Goal: Task Accomplishment & Management: Complete application form

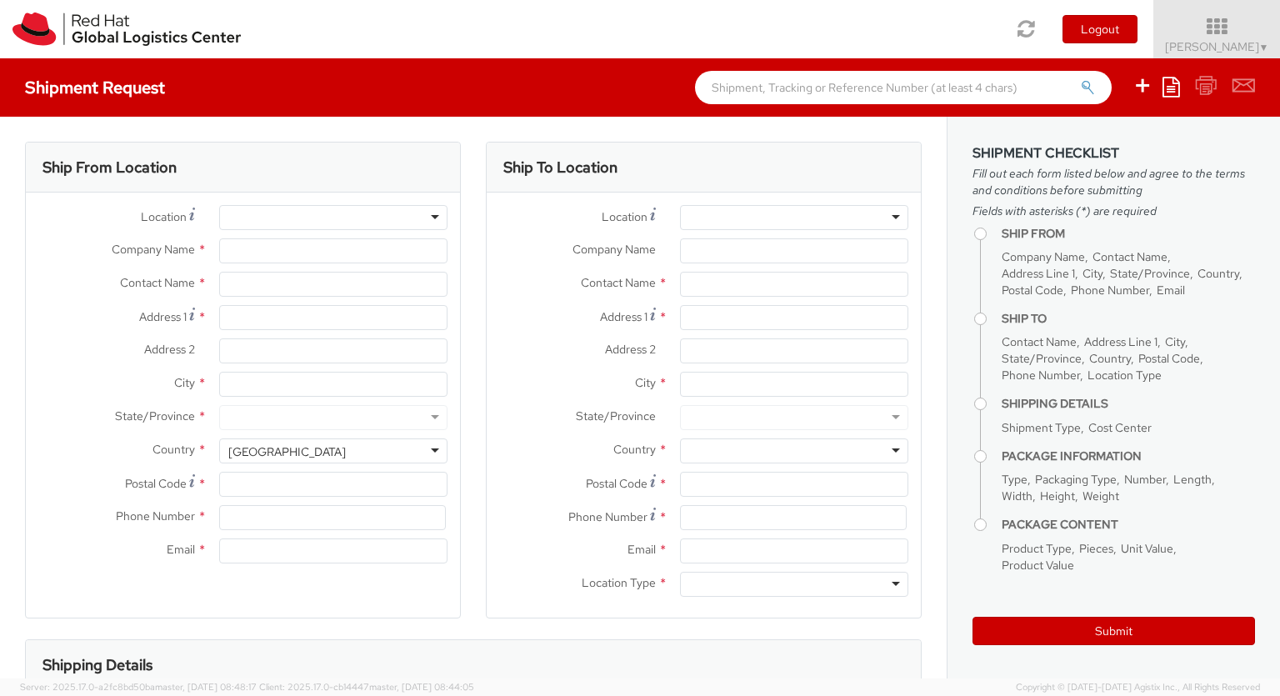
select select "850"
select select
type input "Red Hat Czech s.r.o."
type input "[PERSON_NAME]"
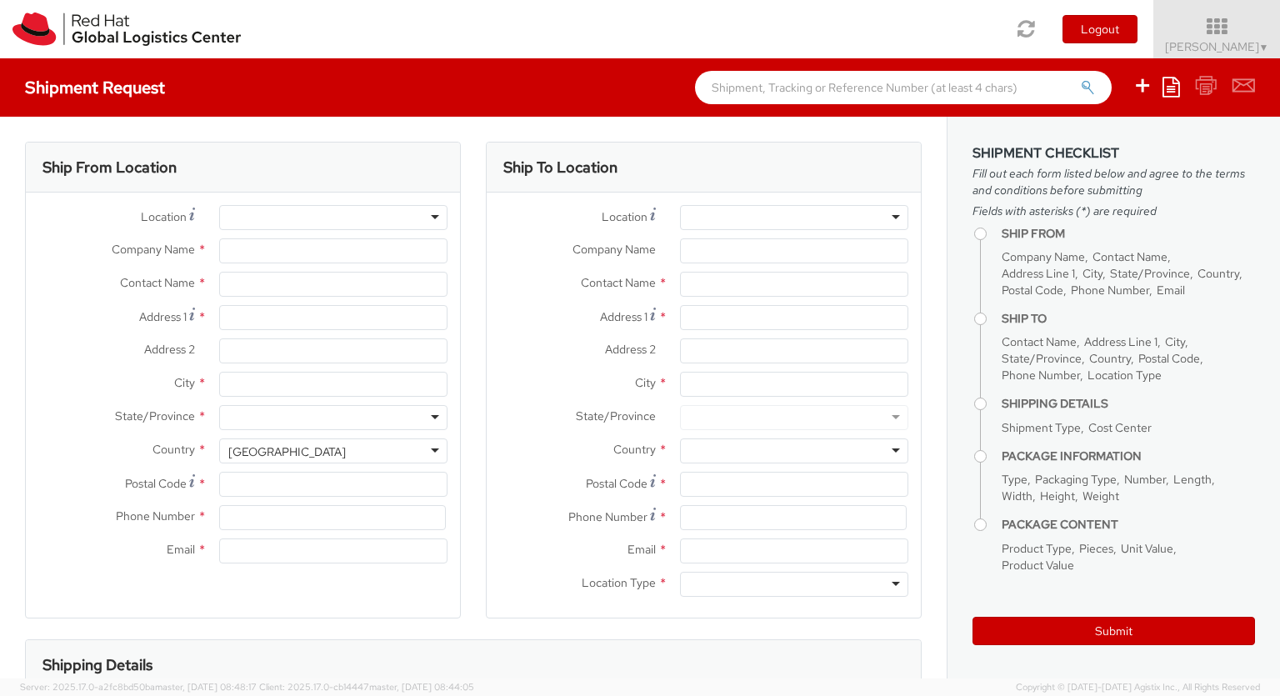
type input "Purkynova 647/111"
type input "[GEOGRAPHIC_DATA]"
type input "621 00"
type input "420 532 294 555"
type input "[EMAIL_ADDRESS][DOMAIN_NAME]"
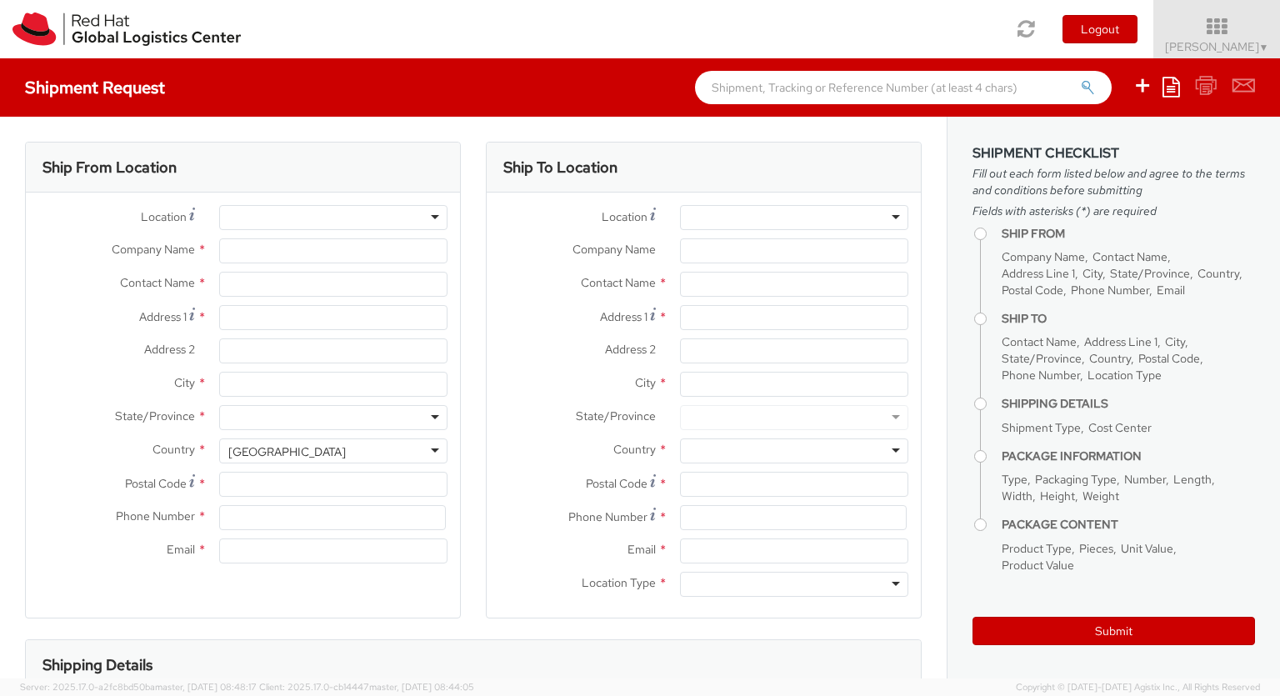
select select "CM"
select select "KGS"
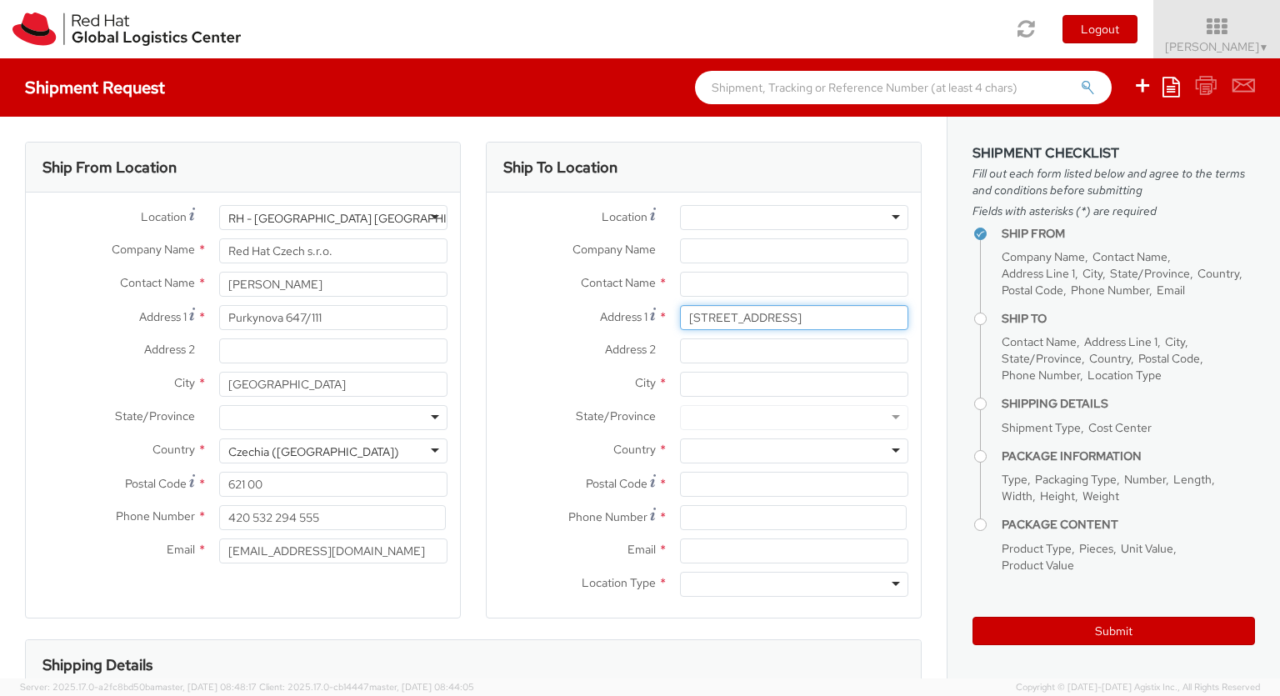
type input "[STREET_ADDRESS]"
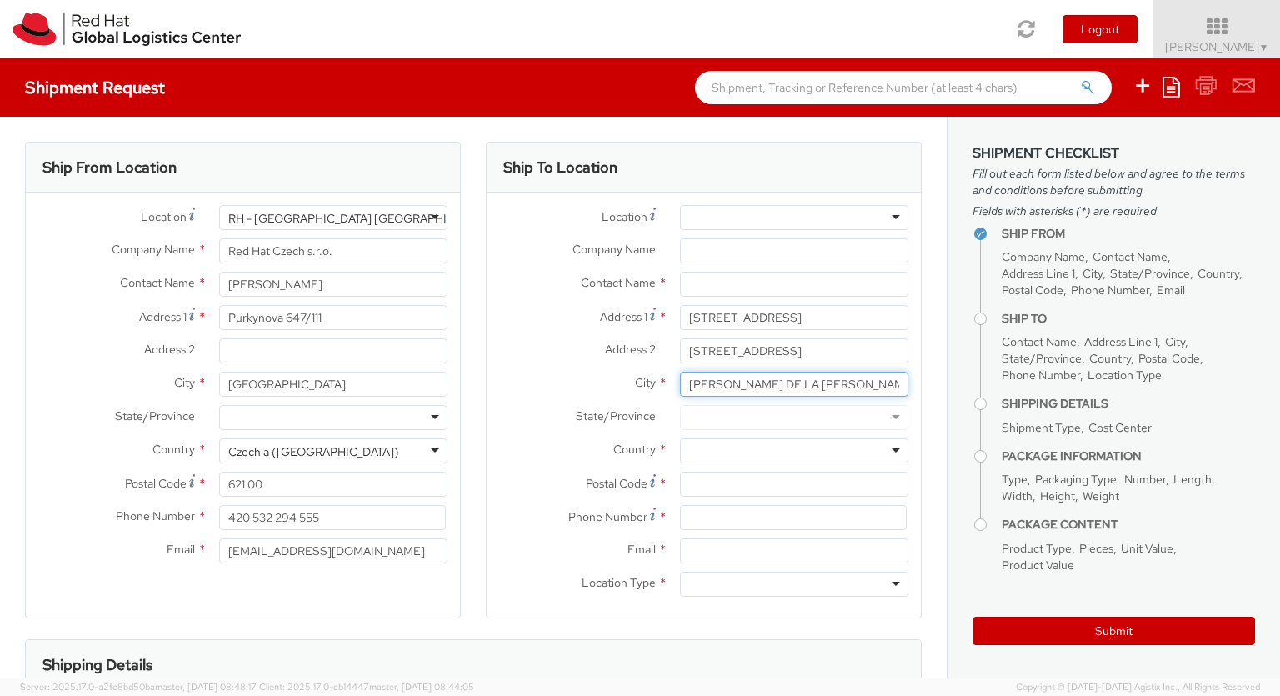
scroll to position [0, 78]
type input "[PERSON_NAME] DE LA [PERSON_NAME]"
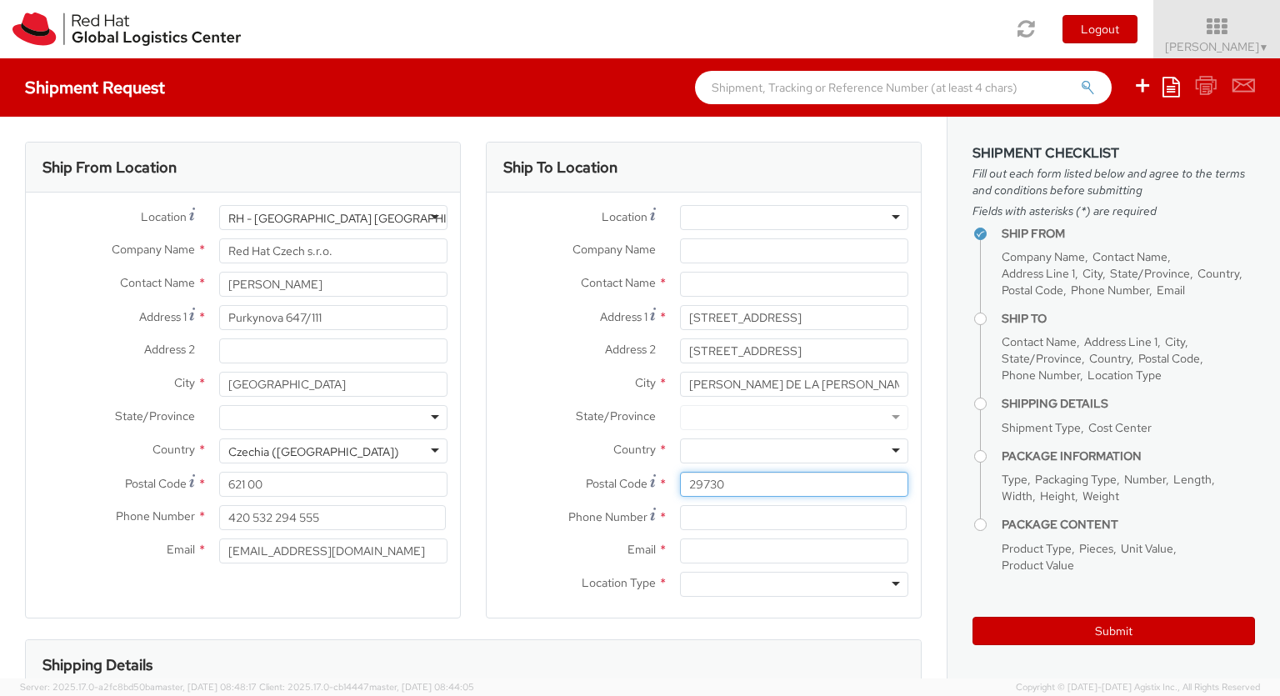
type input "29730"
click at [794, 451] on div at bounding box center [794, 450] width 228 height 25
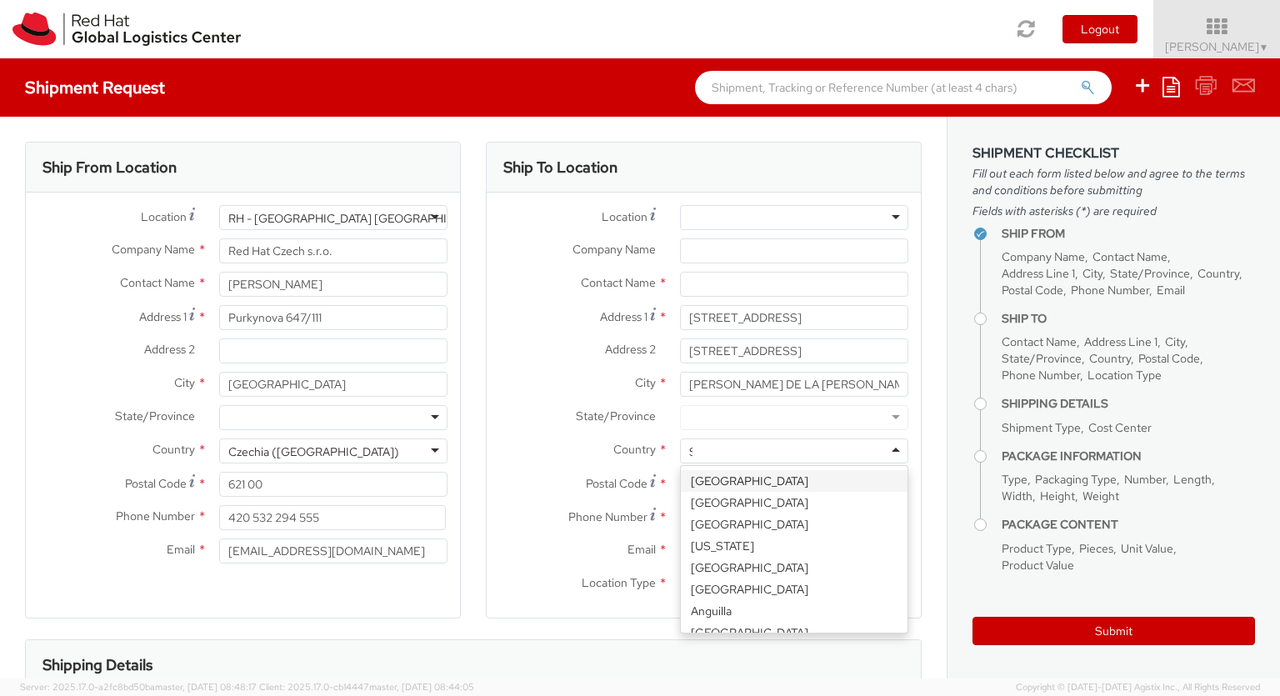
type input "[GEOGRAPHIC_DATA]"
click at [794, 584] on div at bounding box center [794, 584] width 228 height 25
type input "r"
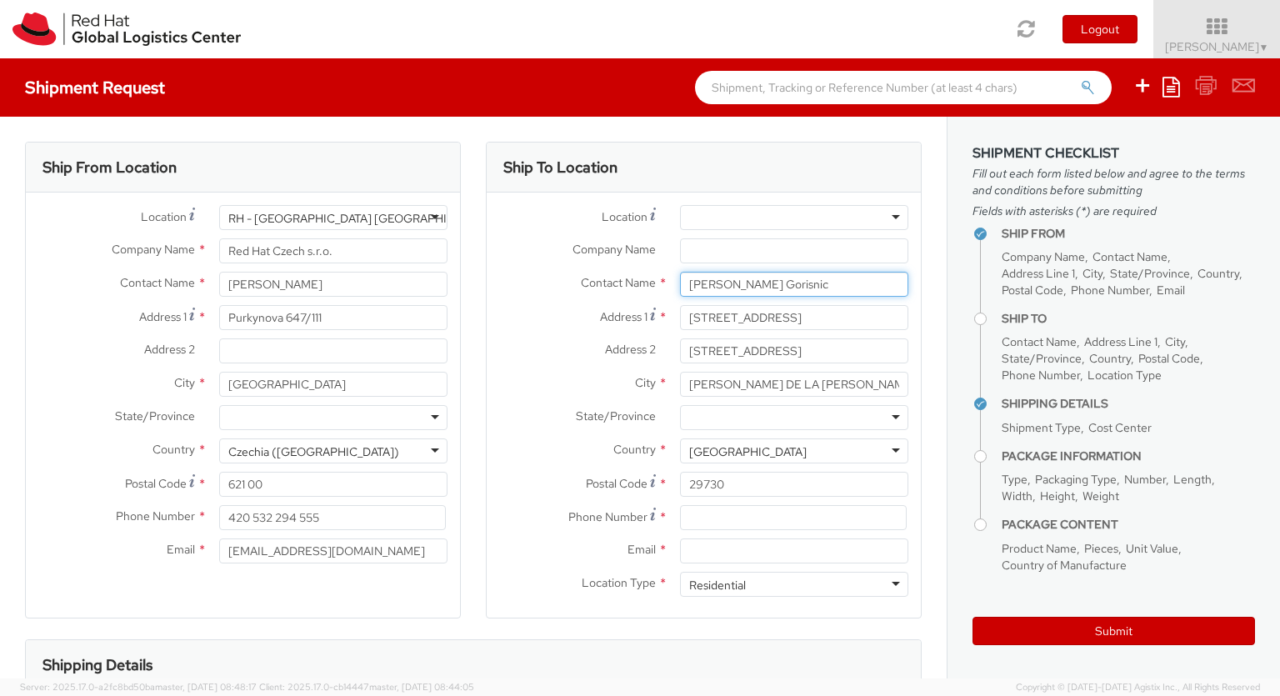
type input "[PERSON_NAME] Gorisnic"
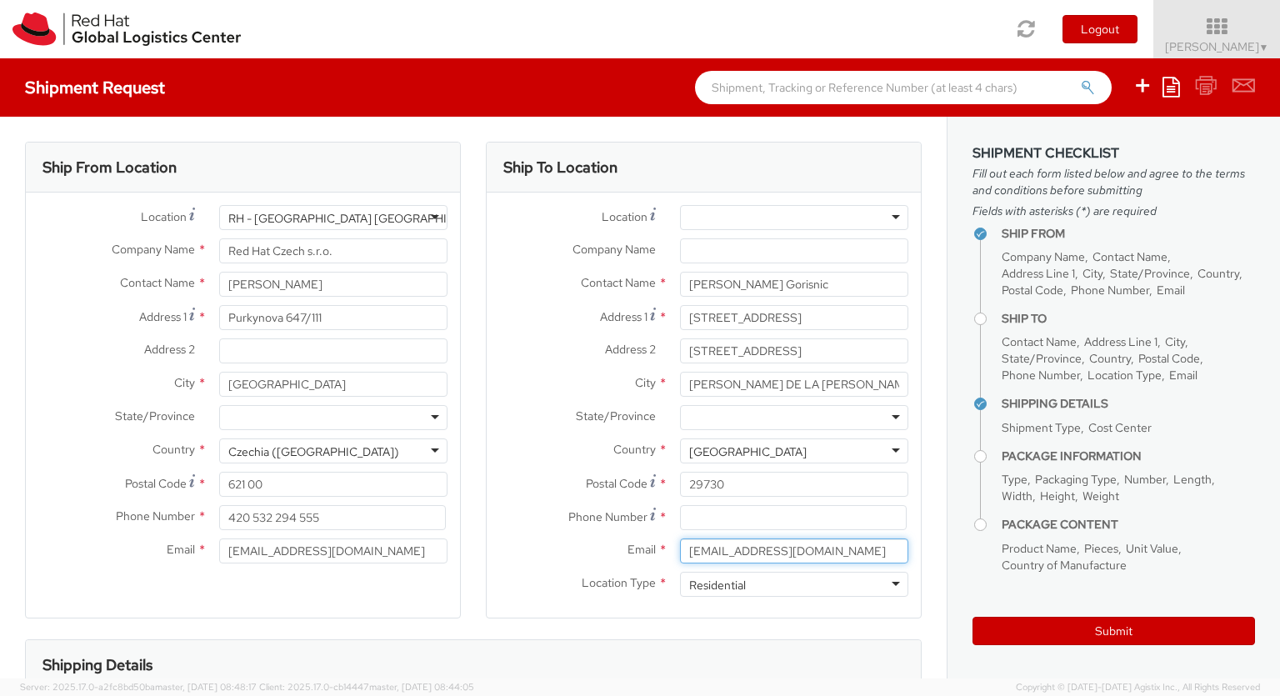
type input "[EMAIL_ADDRESS][DOMAIN_NAME]"
type input "692800349"
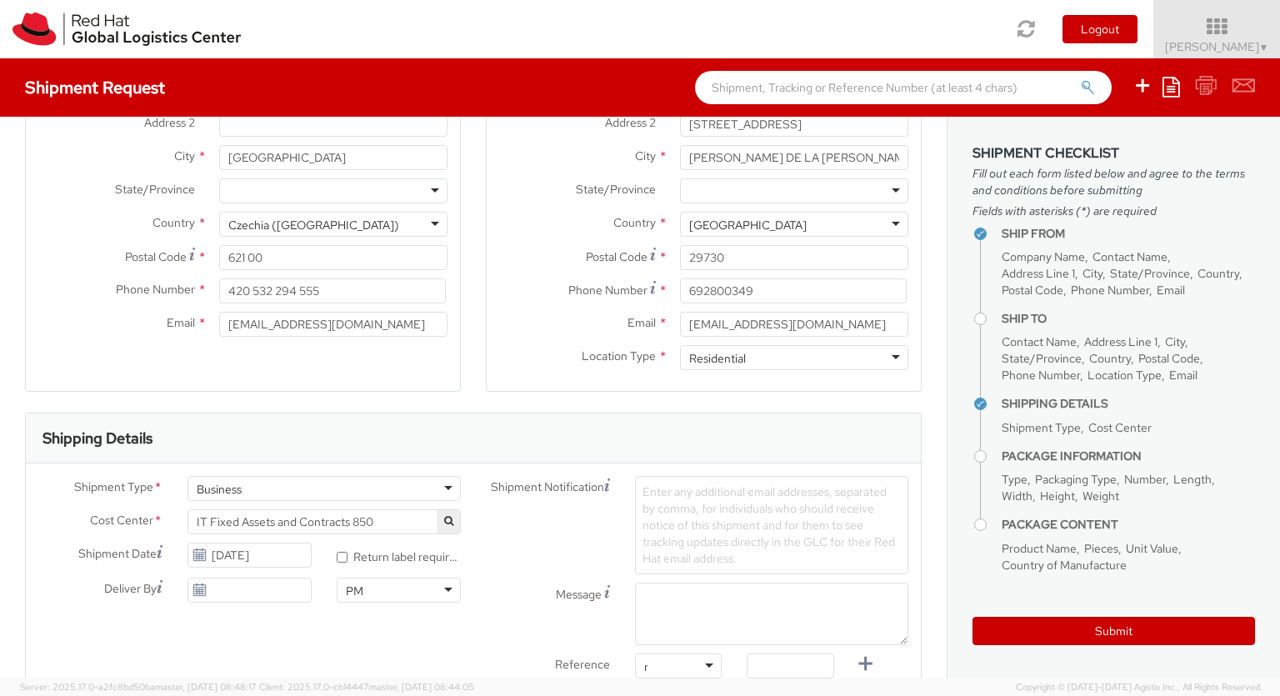
type input "ref"
type input "RPCI0079181"
type input "[EMAIL_ADDRESS][DOMAIN_NAME]"
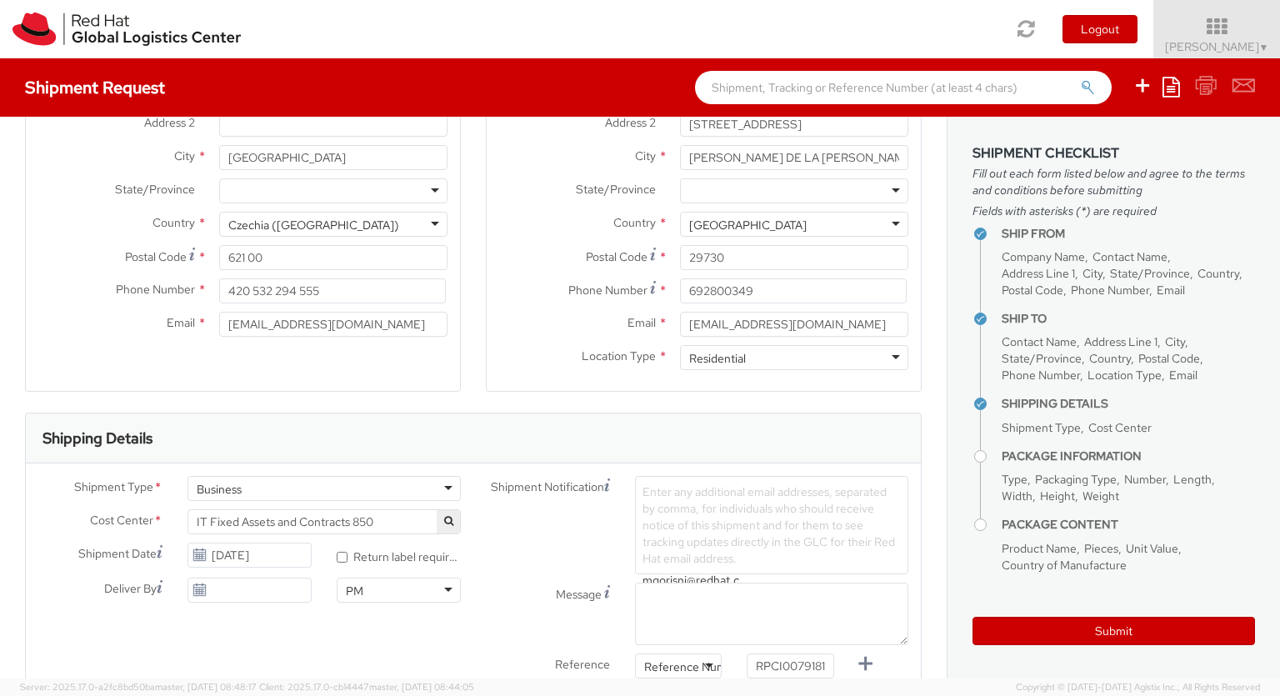
type input "[EMAIL_ADDRESS][DOMAIN_NAME]"
type input "lap"
select select "LAPTOP"
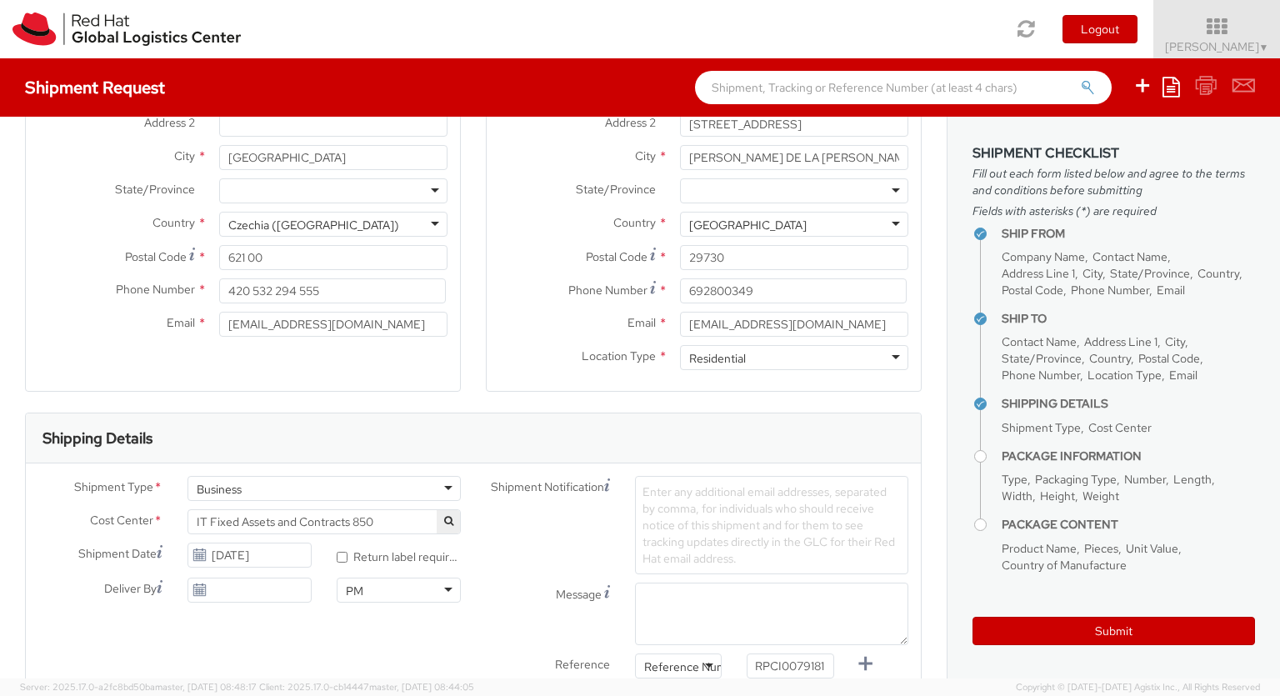
scroll to position [54, 0]
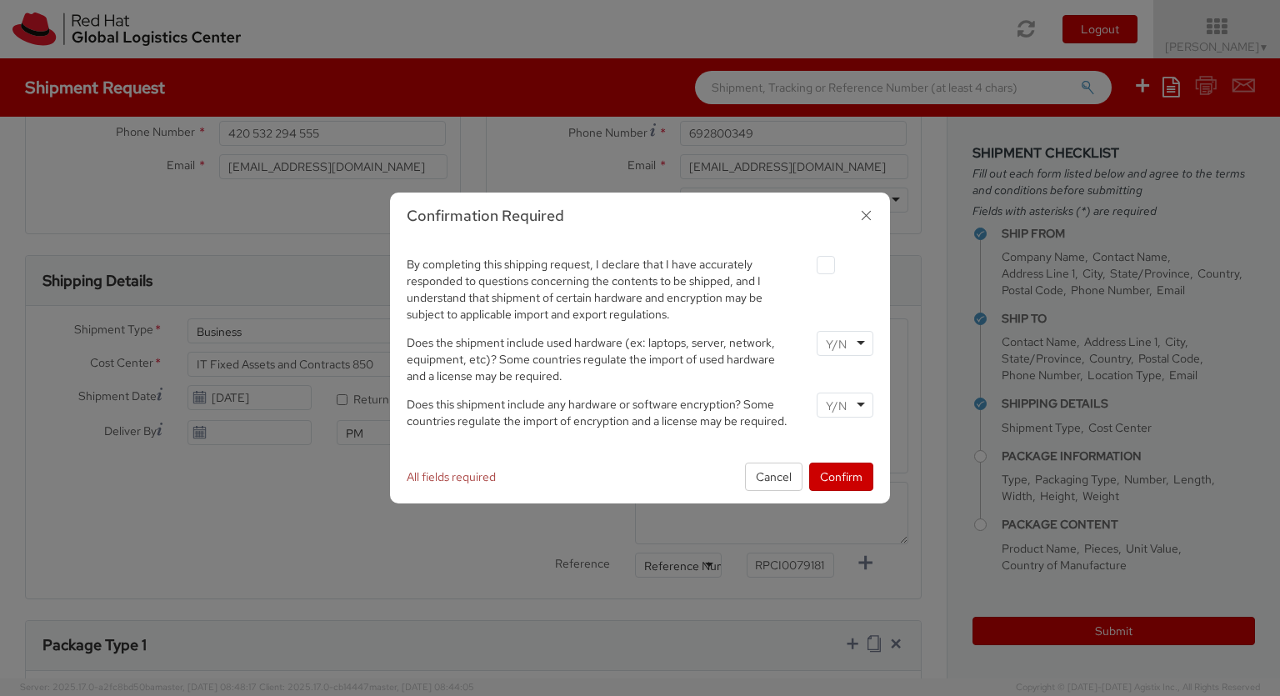
click at [825, 264] on label at bounding box center [826, 265] width 18 height 18
click at [812, 264] on input "checkbox" at bounding box center [806, 265] width 11 height 11
checkbox input "true"
click at [844, 343] on input "select-one" at bounding box center [838, 344] width 24 height 17
type input "no"
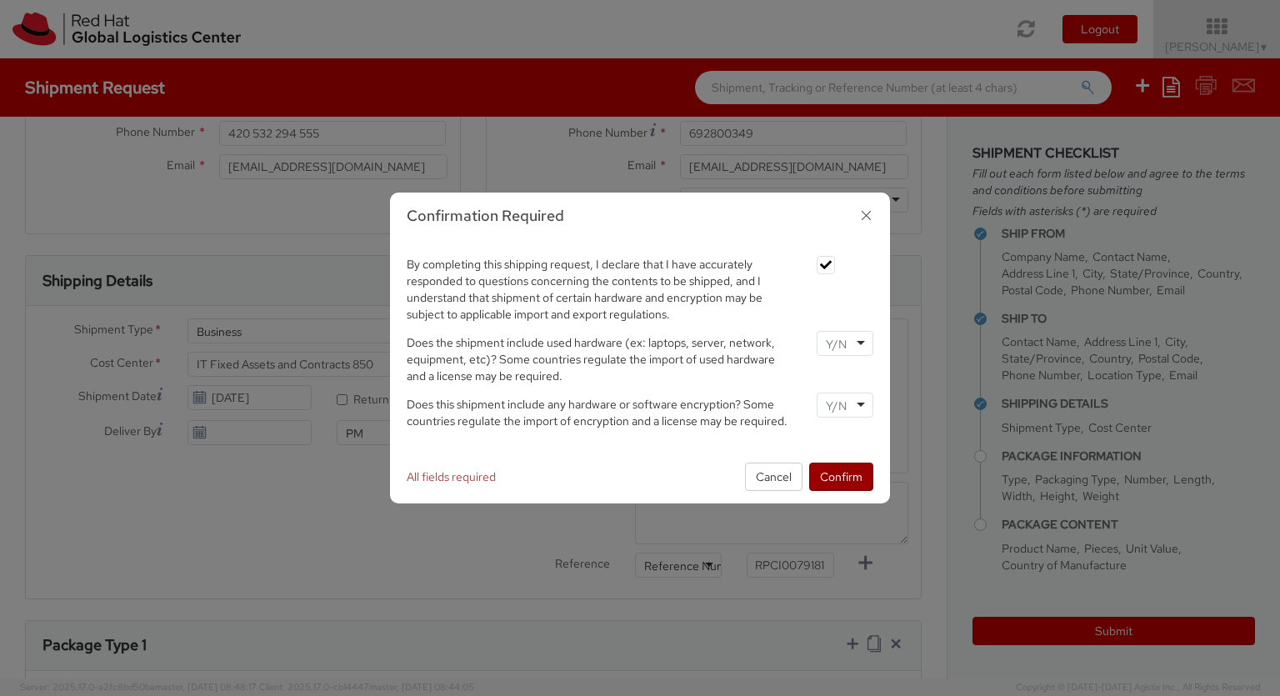
click at [844, 404] on input "select-one" at bounding box center [838, 406] width 24 height 17
click at [841, 476] on button "Confirm" at bounding box center [841, 477] width 64 height 28
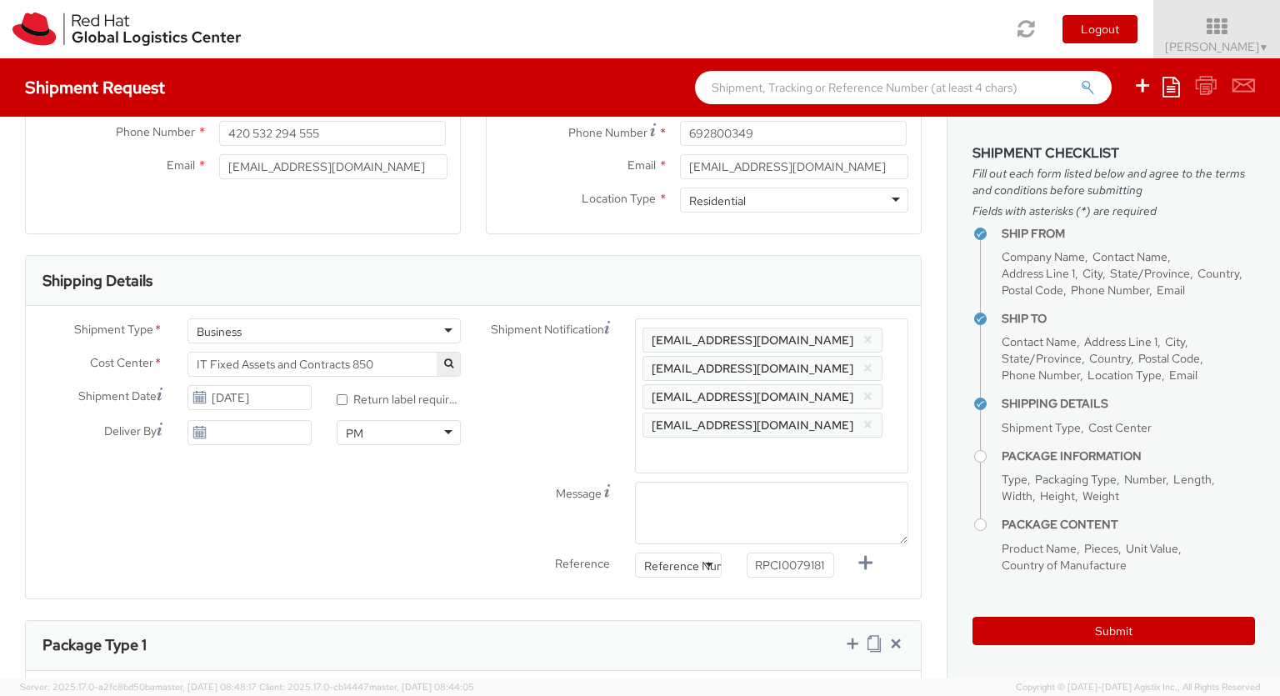
type input "your"
type input "1"
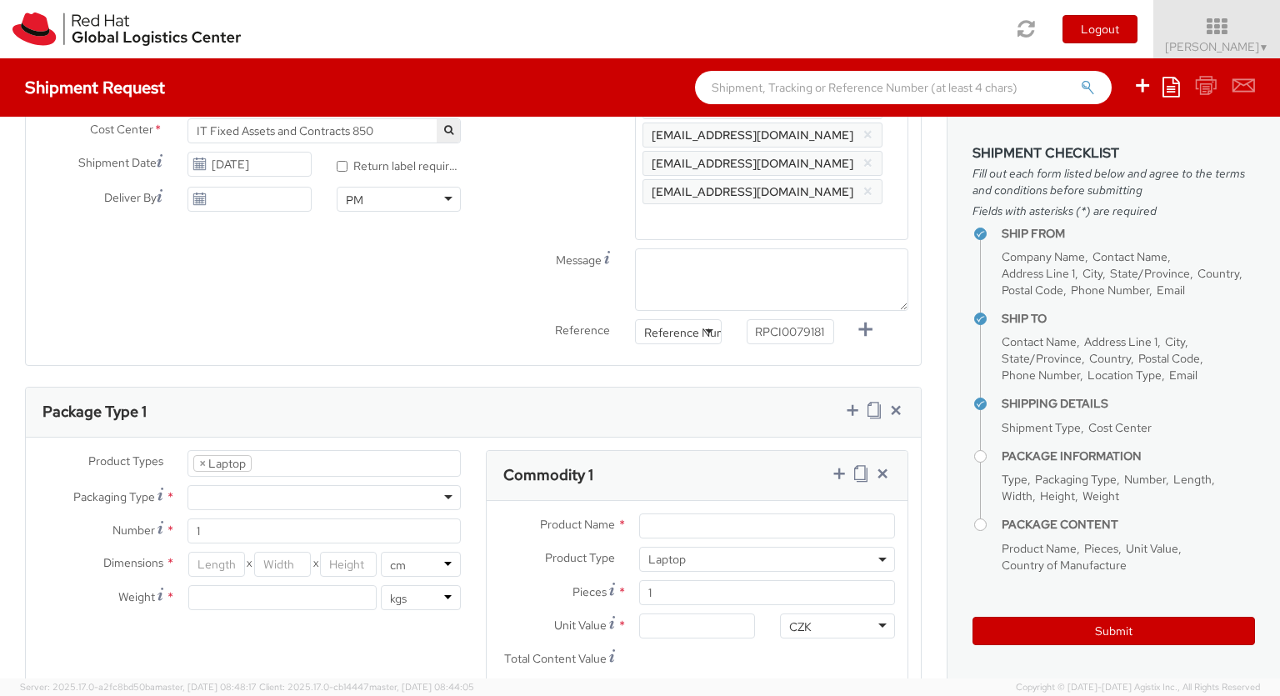
type input "[GEOGRAPHIC_DATA]"
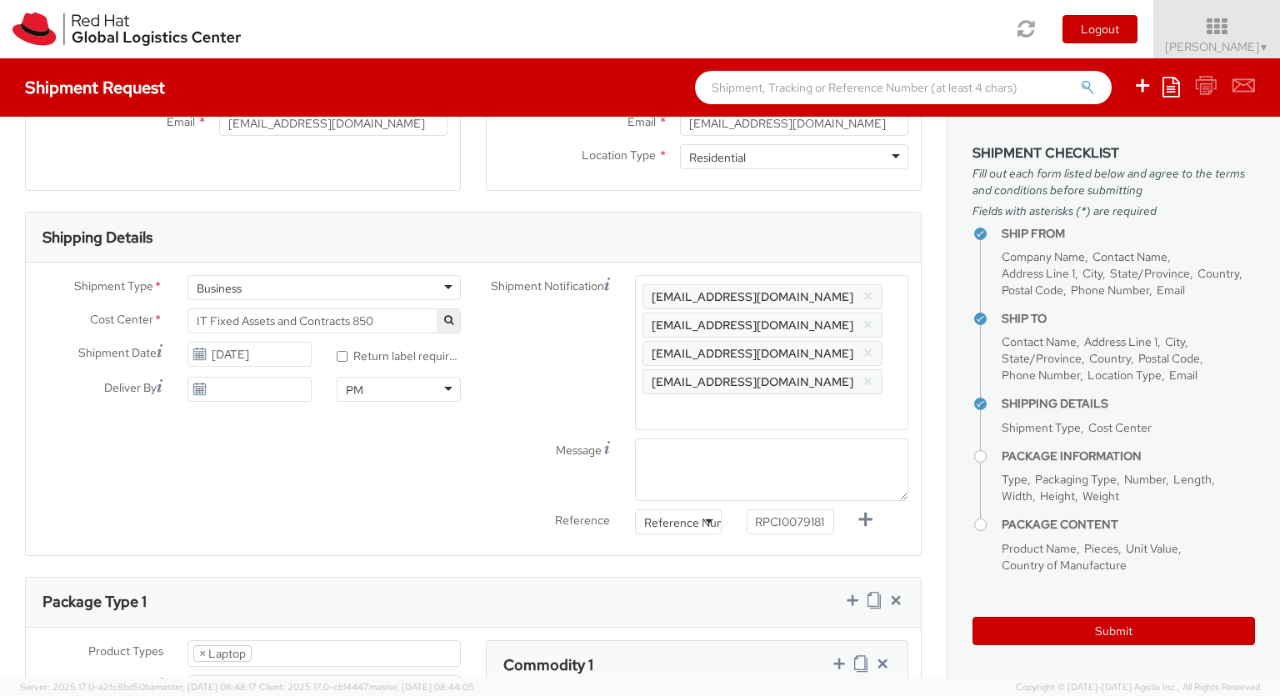
scroll to position [143, 0]
